Goal: Information Seeking & Learning: Learn about a topic

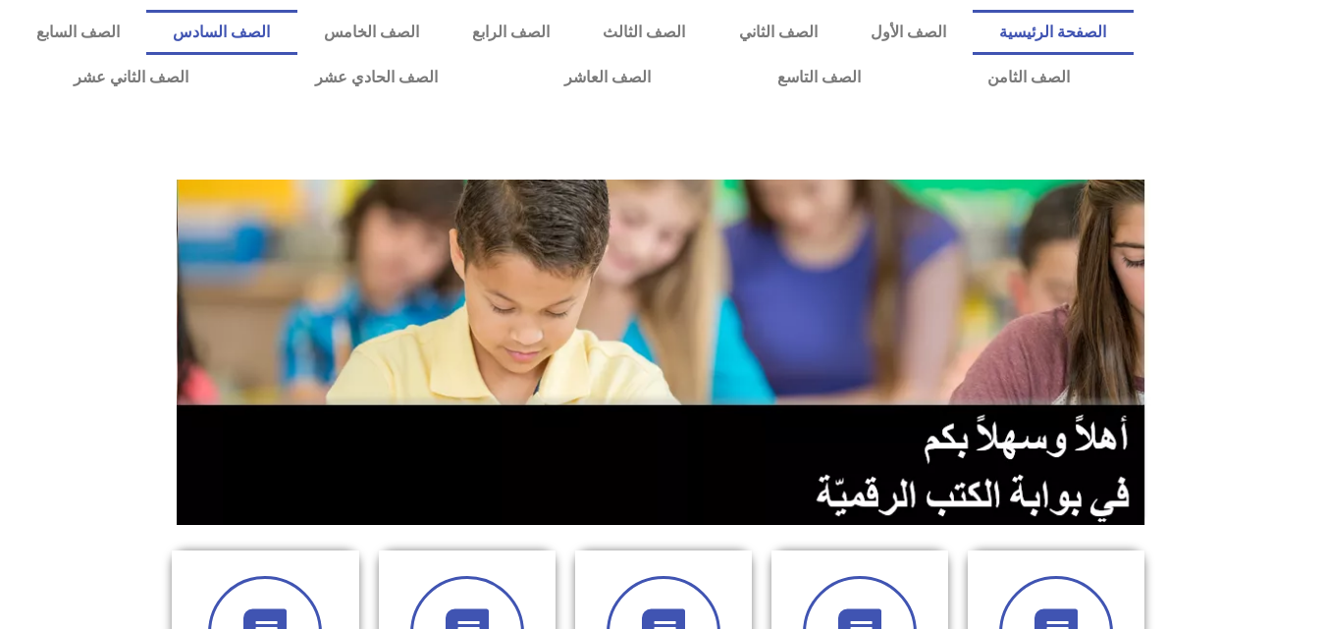
click at [296, 43] on link "الصف السادس" at bounding box center [221, 32] width 150 height 45
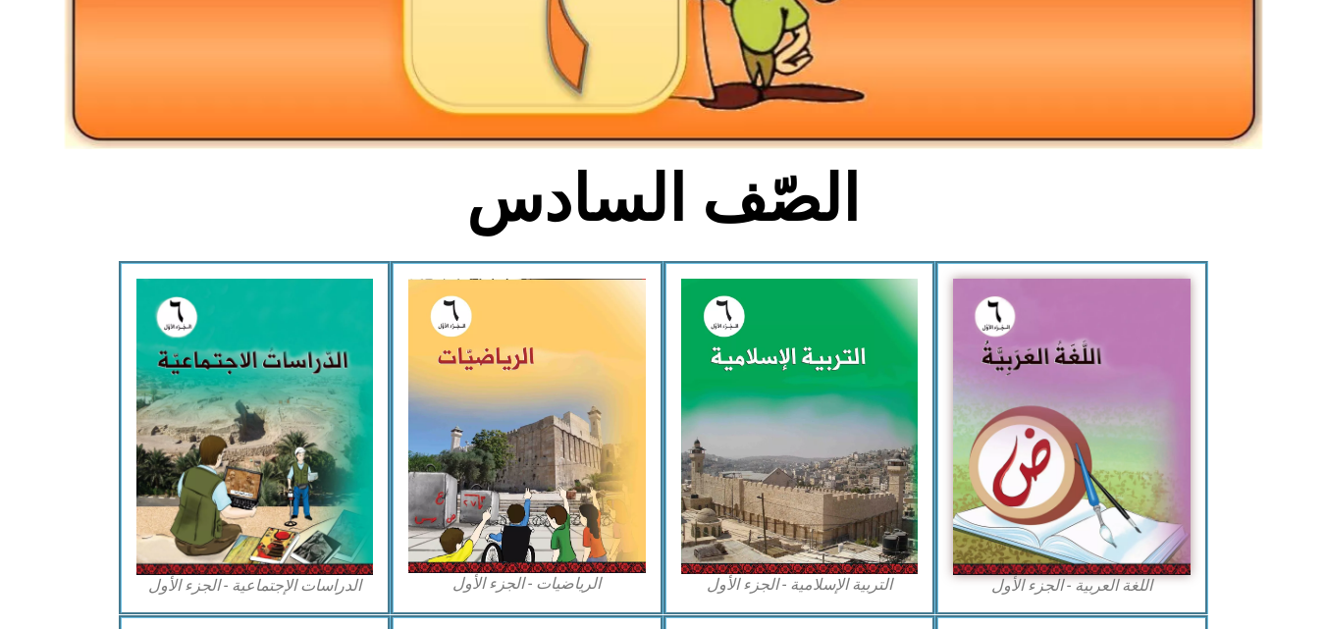
scroll to position [359, 0]
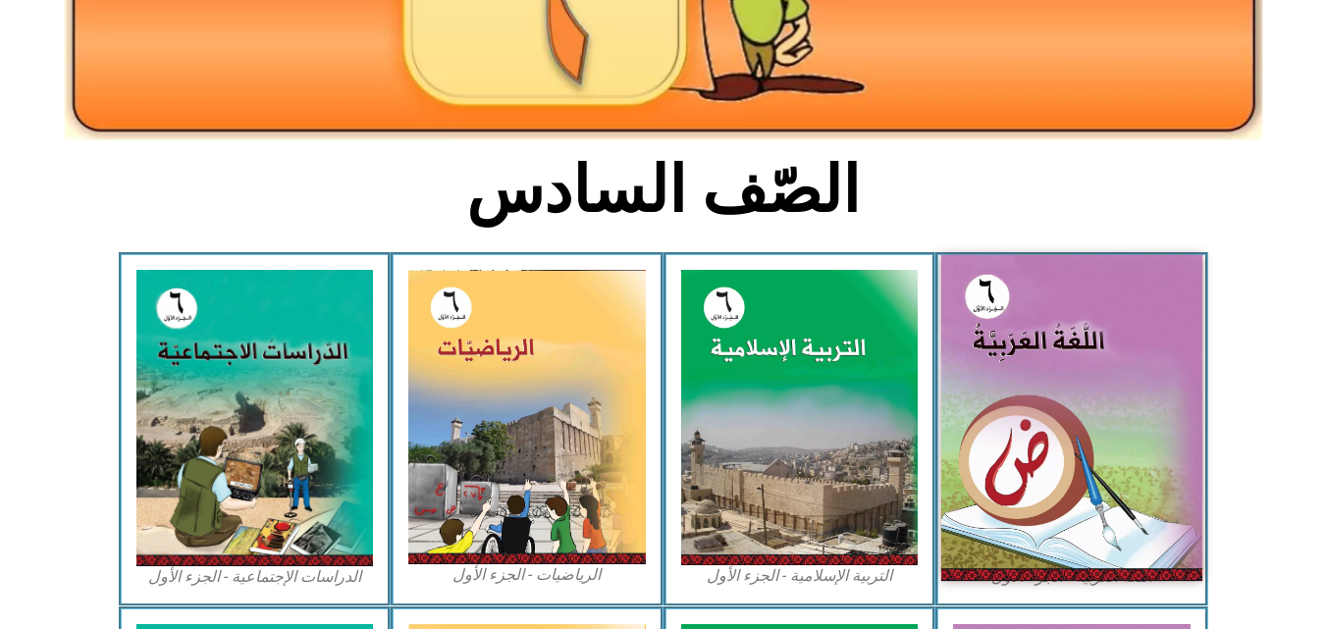
click at [1052, 381] on img at bounding box center [1071, 418] width 261 height 326
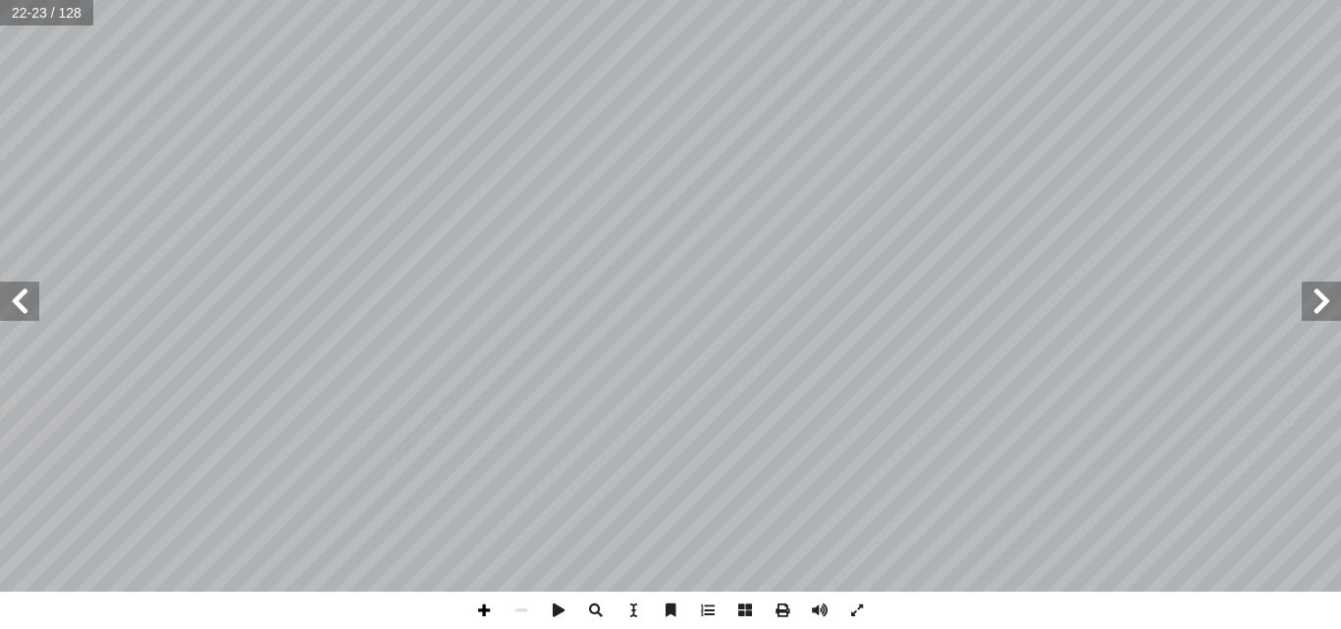
click at [487, 614] on span at bounding box center [483, 610] width 37 height 37
